Goal: Task Accomplishment & Management: Complete application form

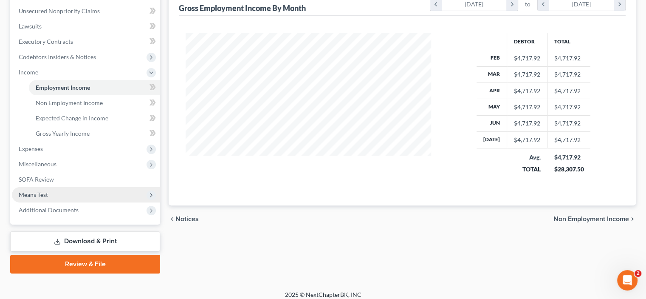
scroll to position [213, 0]
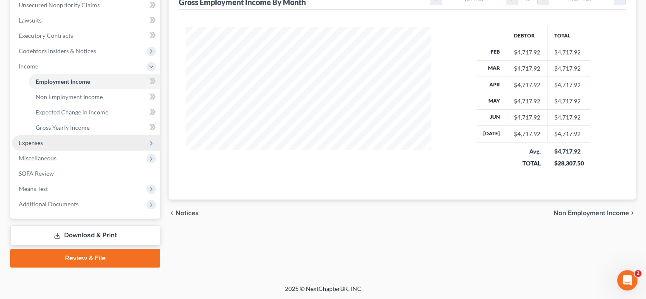
click at [40, 142] on span "Expenses" at bounding box center [31, 142] width 24 height 7
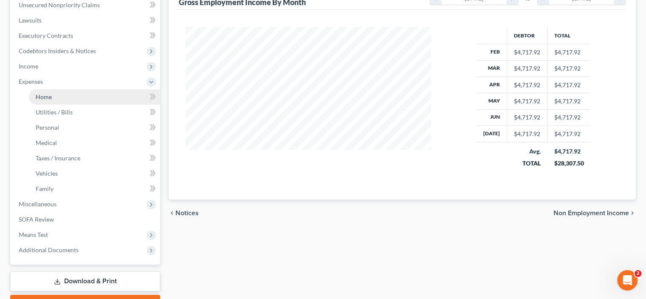
click at [44, 95] on span "Home" at bounding box center [44, 96] width 16 height 7
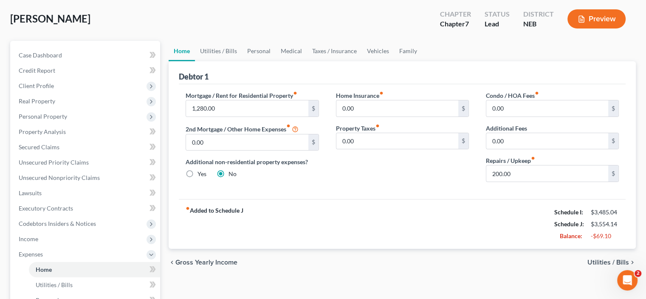
scroll to position [42, 0]
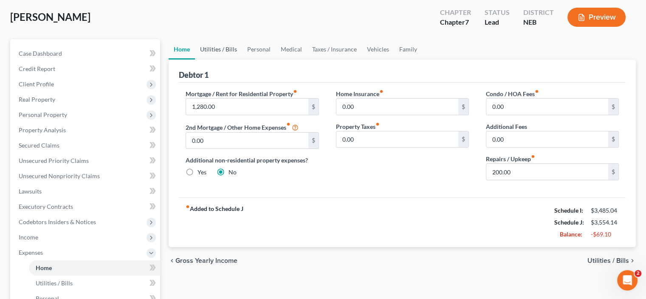
click at [214, 47] on link "Utilities / Bills" at bounding box center [218, 49] width 47 height 20
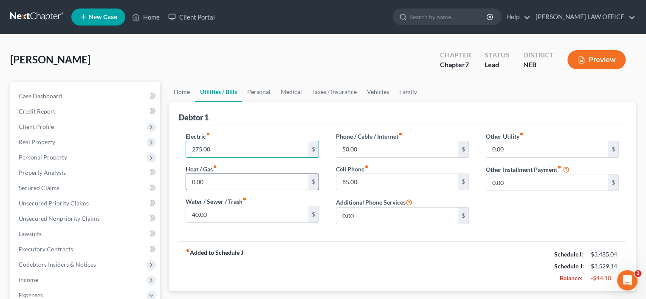
type input "275.00"
click at [252, 93] on link "Personal" at bounding box center [259, 92] width 34 height 20
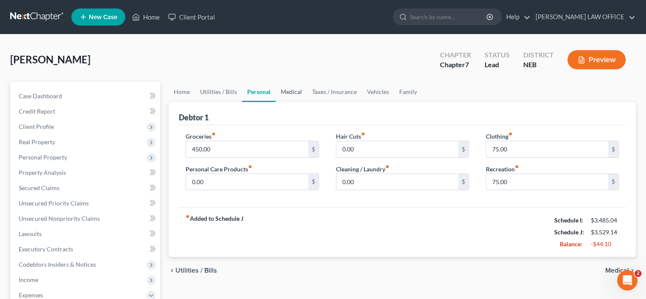
click at [283, 93] on link "Medical" at bounding box center [291, 92] width 31 height 20
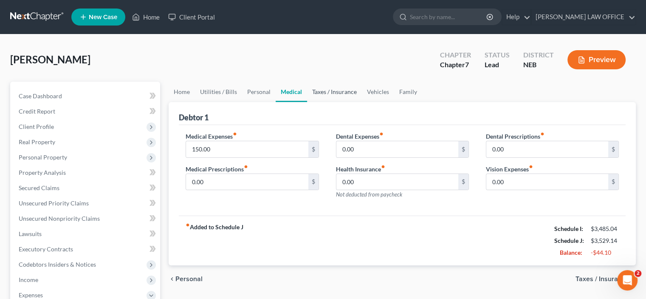
click at [338, 92] on link "Taxes / Insurance" at bounding box center [334, 92] width 55 height 20
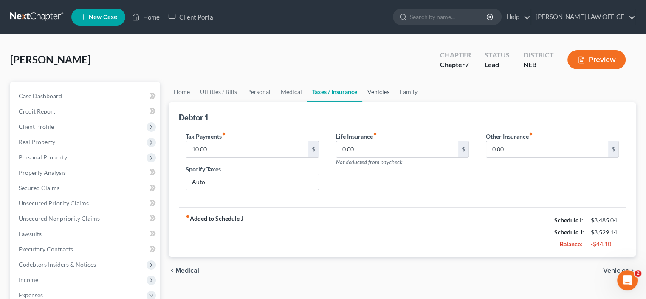
click at [379, 91] on link "Vehicles" at bounding box center [378, 92] width 32 height 20
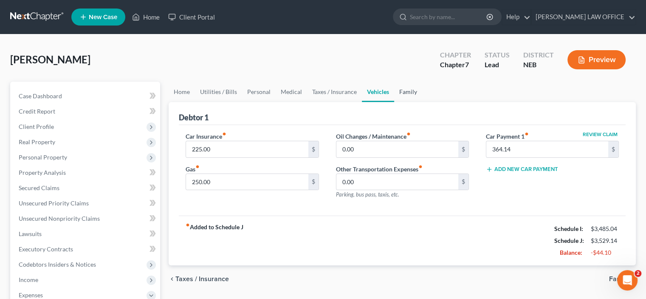
click at [407, 91] on link "Family" at bounding box center [408, 92] width 28 height 20
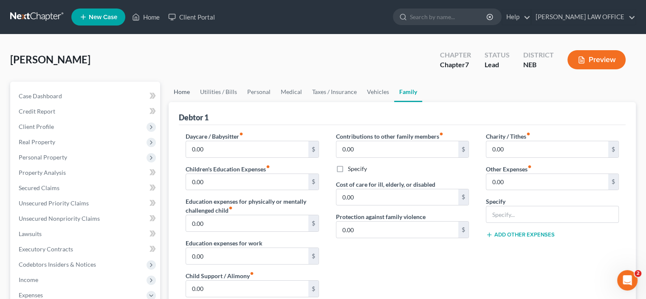
click at [182, 90] on link "Home" at bounding box center [182, 92] width 26 height 20
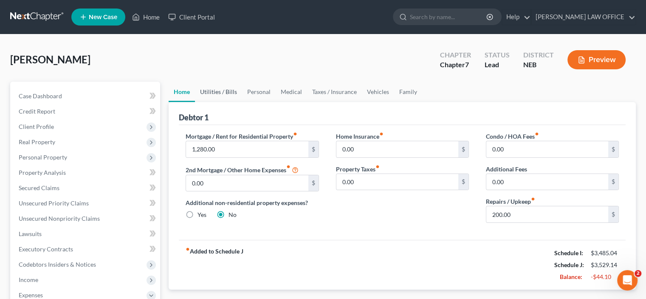
click at [214, 91] on link "Utilities / Bills" at bounding box center [218, 92] width 47 height 20
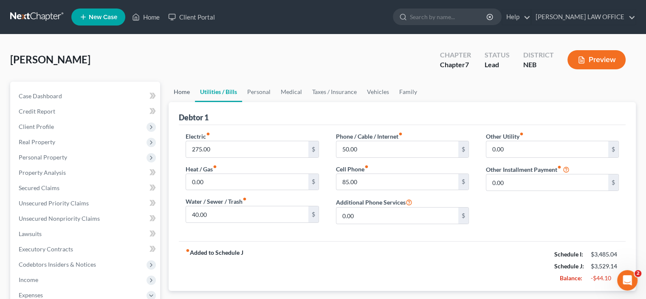
click at [180, 91] on link "Home" at bounding box center [182, 92] width 26 height 20
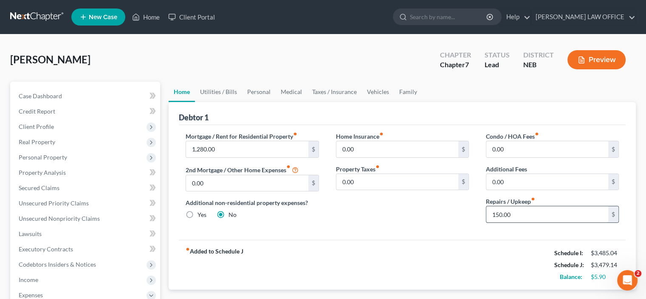
type input "150.00"
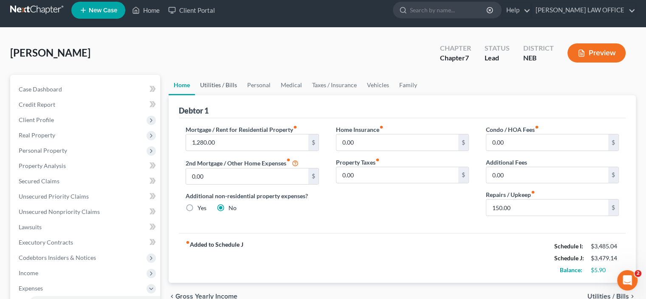
click at [226, 81] on link "Utilities / Bills" at bounding box center [218, 85] width 47 height 20
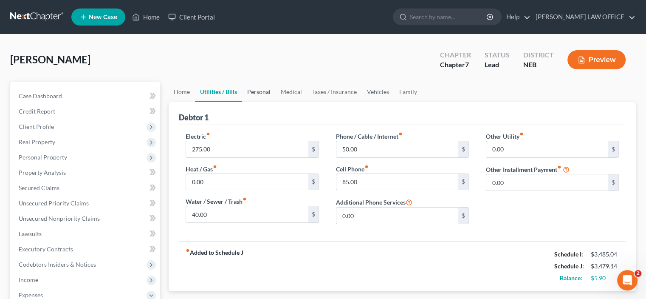
click at [248, 91] on link "Personal" at bounding box center [259, 92] width 34 height 20
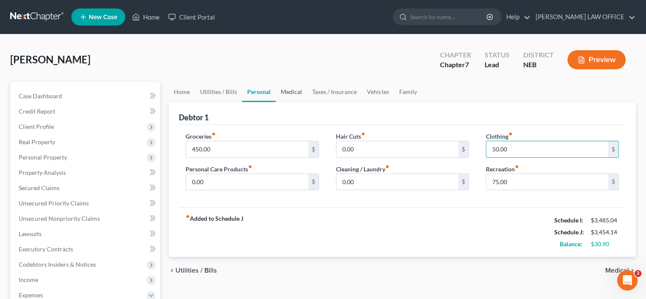
type input "50.00"
click at [288, 93] on link "Medical" at bounding box center [291, 92] width 31 height 20
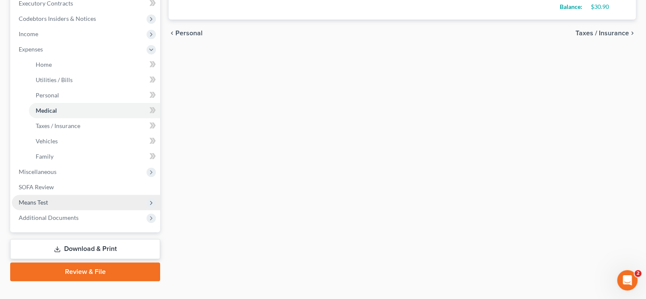
scroll to position [255, 0]
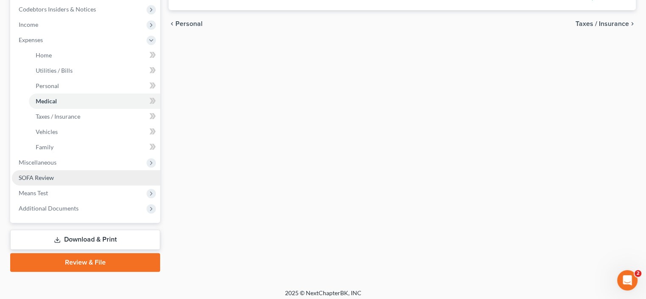
click at [37, 175] on span "SOFA Review" at bounding box center [36, 177] width 35 height 7
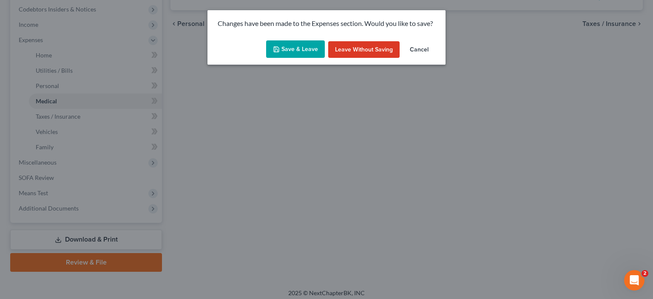
click at [292, 48] on button "Save & Leave" at bounding box center [295, 49] width 59 height 18
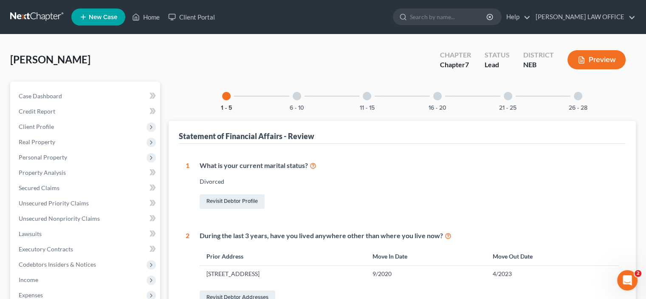
click at [298, 96] on div at bounding box center [297, 96] width 8 height 8
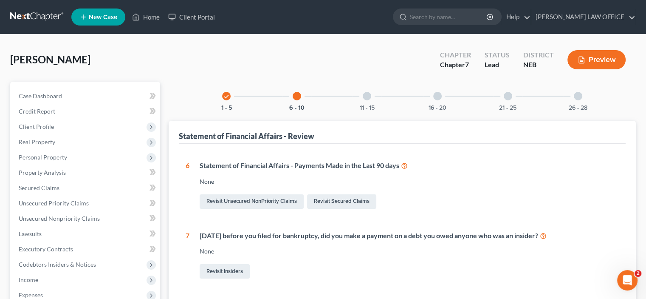
click at [368, 94] on div at bounding box center [367, 96] width 8 height 8
